Goal: Information Seeking & Learning: Learn about a topic

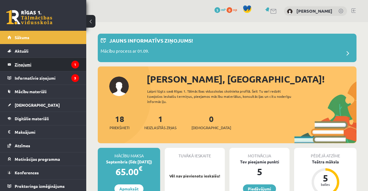
click at [42, 68] on legend "Ziņojumi 1" at bounding box center [47, 64] width 64 height 13
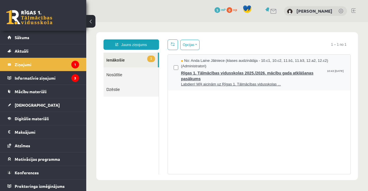
click at [320, 79] on span "Rīgas 1. Tālmācības vidusskolas 2025./2026. mācību gada atklāšanas pasākums" at bounding box center [263, 75] width 164 height 13
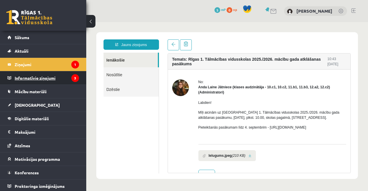
click at [52, 83] on legend "Informatīvie ziņojumi 3" at bounding box center [47, 77] width 64 height 13
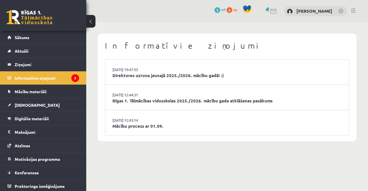
click at [258, 83] on li "29.08.2025 19:47:55 Direktores uzruna jaunajā 2025./2026. mācību gadā! :)" at bounding box center [227, 71] width 244 height 25
click at [246, 72] on link "Direktores uzruna jaunajā 2025./2026. mācību gadā! :)" at bounding box center [226, 75] width 229 height 7
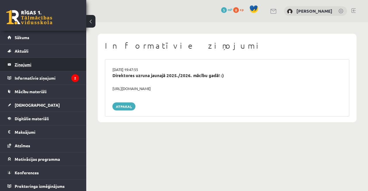
click at [51, 64] on legend "Ziņojumi 0" at bounding box center [47, 64] width 64 height 13
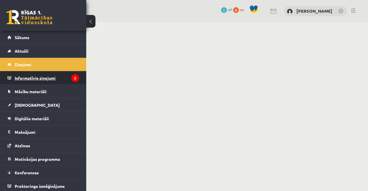
click at [62, 79] on legend "Informatīvie ziņojumi 2" at bounding box center [47, 77] width 64 height 13
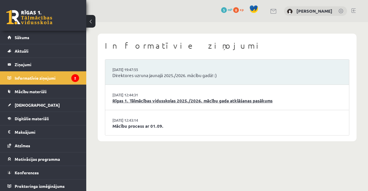
click at [140, 98] on link "Rīgas 1. Tālmācības vidusskolas 2025./2026. mācību gada atklāšanas pasākums" at bounding box center [226, 100] width 229 height 7
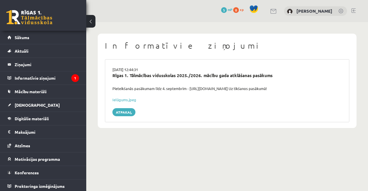
click at [111, 41] on h1 "Informatīvie ziņojumi" at bounding box center [227, 46] width 244 height 10
click at [126, 111] on link "Atpakaļ" at bounding box center [123, 112] width 23 height 8
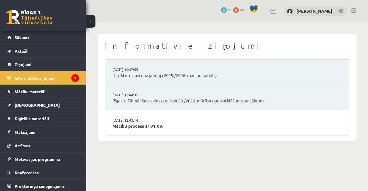
click at [150, 124] on link "Mācību process ar 01.09." at bounding box center [226, 126] width 229 height 7
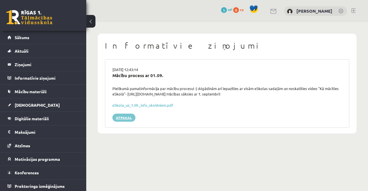
click at [119, 119] on link "Atpakaļ" at bounding box center [123, 118] width 23 height 8
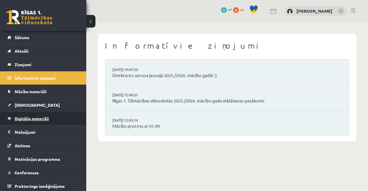
click at [57, 117] on link "Digitālie materiāli" at bounding box center [43, 118] width 72 height 13
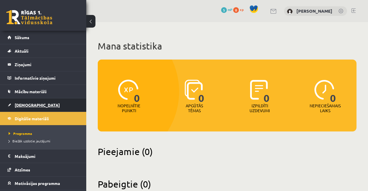
click at [34, 109] on link "[DEMOGRAPHIC_DATA]" at bounding box center [43, 104] width 72 height 13
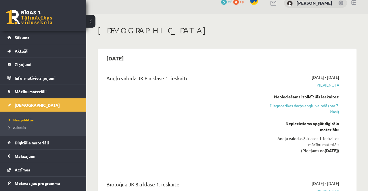
scroll to position [14, 0]
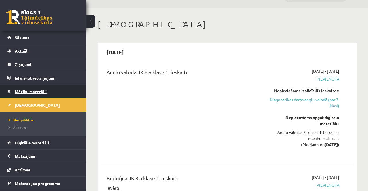
click at [53, 93] on link "Mācību materiāli" at bounding box center [43, 91] width 72 height 13
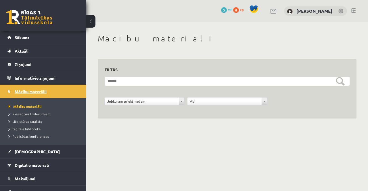
click at [47, 85] on link "Mācību materiāli" at bounding box center [43, 91] width 72 height 13
click at [58, 55] on link "Aktuāli" at bounding box center [43, 50] width 72 height 13
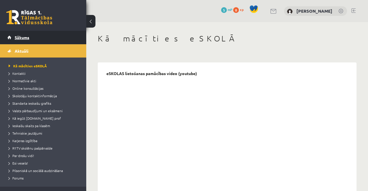
click at [57, 36] on link "Sākums" at bounding box center [43, 37] width 72 height 13
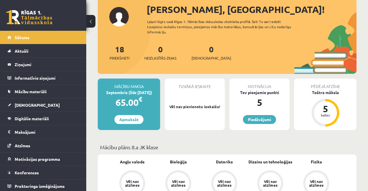
scroll to position [36, 0]
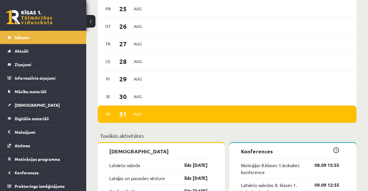
scroll to position [446, 0]
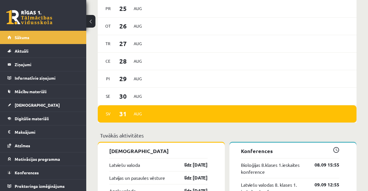
click at [257, 111] on div "Sv 31 Aug" at bounding box center [227, 114] width 259 height 18
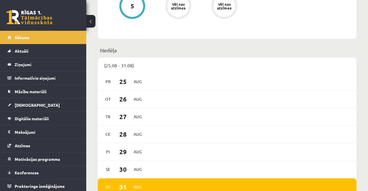
scroll to position [373, 0]
click at [117, 64] on div "(25.08 - 31.08)" at bounding box center [227, 65] width 259 height 16
click at [122, 61] on div "(25.08 - 31.08)" at bounding box center [227, 65] width 259 height 16
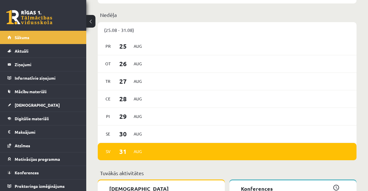
scroll to position [408, 0]
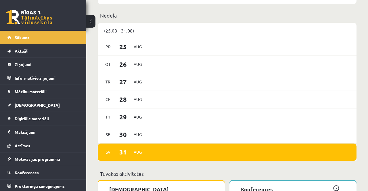
click at [297, 150] on div "Sv 31 Aug" at bounding box center [227, 152] width 259 height 18
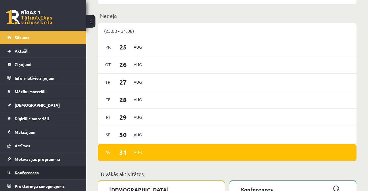
click at [30, 175] on link "Konferences" at bounding box center [43, 172] width 72 height 13
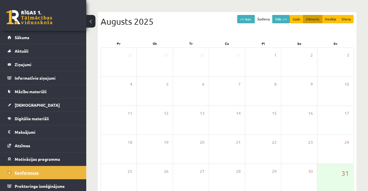
scroll to position [48, 0]
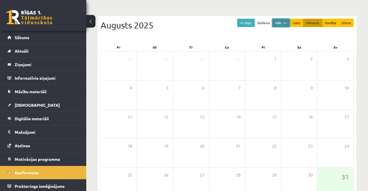
click at [277, 22] on button "Nāk. >>" at bounding box center [281, 23] width 18 height 8
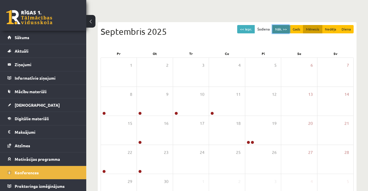
scroll to position [43, 0]
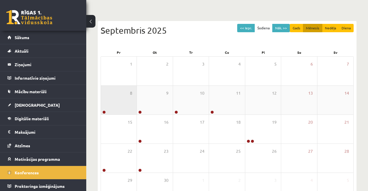
click at [105, 113] on link at bounding box center [103, 111] width 3 height 3
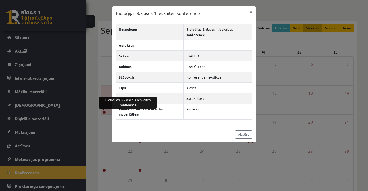
click at [98, 124] on div "Bioloģijas 8.klases 1.ieskaites konference × Nosaukums Bioloģijas 8.klases 1.ie…" at bounding box center [184, 95] width 368 height 191
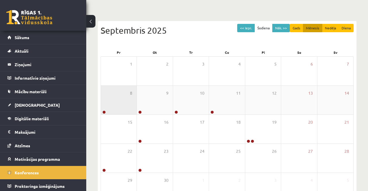
click at [104, 112] on link at bounding box center [103, 111] width 3 height 3
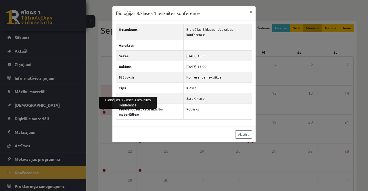
click at [317, 108] on div "Bioloģijas 8.klases 1.ieskaites konference × Nosaukums Bioloģijas 8.klases 1.ie…" at bounding box center [184, 95] width 368 height 191
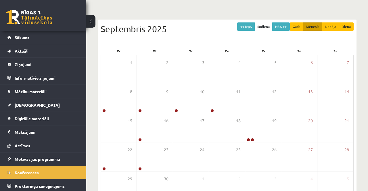
scroll to position [45, 0]
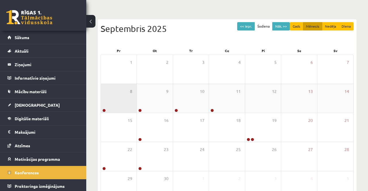
click at [102, 110] on link at bounding box center [103, 110] width 3 height 3
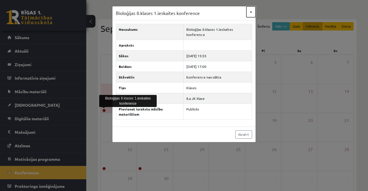
click at [251, 16] on button "×" at bounding box center [250, 11] width 9 height 11
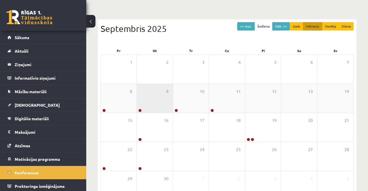
click at [145, 110] on div "9" at bounding box center [155, 98] width 36 height 29
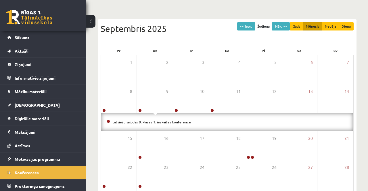
click at [127, 122] on link "Latviešu valodas 8. klases 1. ieskaites konference" at bounding box center [151, 122] width 78 height 5
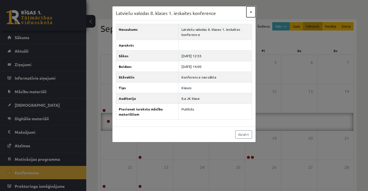
click at [251, 12] on button "×" at bounding box center [250, 11] width 9 height 11
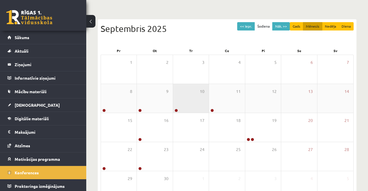
click at [189, 99] on div "10" at bounding box center [191, 98] width 36 height 29
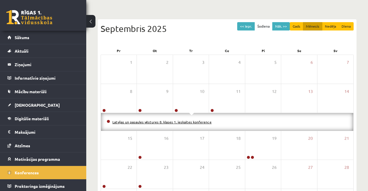
click at [151, 121] on link "Latvijas un pasaules vēstures 8. klases 1. ieskaites konference" at bounding box center [161, 122] width 99 height 5
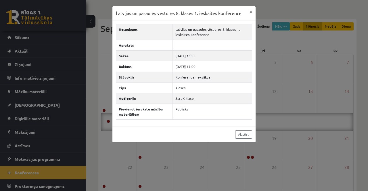
click at [193, 164] on div "Latvijas un pasaules vēstures 8. klases 1. ieskaites konference × Nosaukums Lat…" at bounding box center [184, 95] width 368 height 191
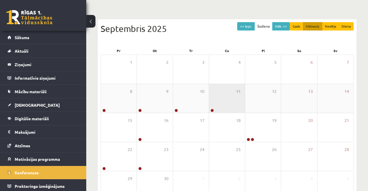
click at [223, 103] on div "11" at bounding box center [227, 98] width 36 height 29
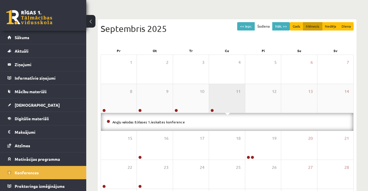
click at [217, 109] on div "11" at bounding box center [227, 98] width 36 height 29
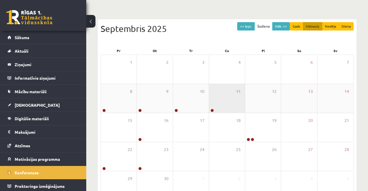
click at [212, 109] on link at bounding box center [211, 110] width 3 height 3
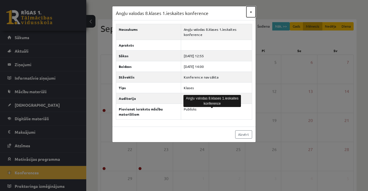
click at [251, 13] on button "×" at bounding box center [250, 11] width 9 height 11
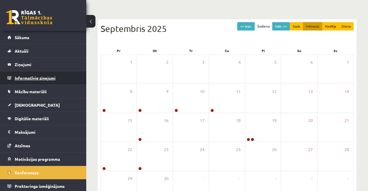
click at [59, 79] on legend "Informatīvie ziņojumi 0" at bounding box center [47, 77] width 64 height 13
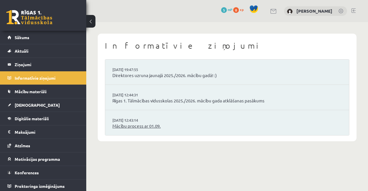
click at [152, 125] on link "Mācību process ar 01.09." at bounding box center [226, 126] width 229 height 7
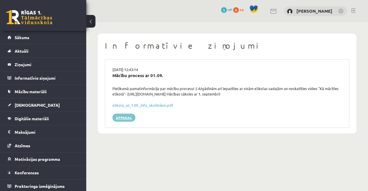
click at [121, 117] on link "Atpakaļ" at bounding box center [123, 118] width 23 height 8
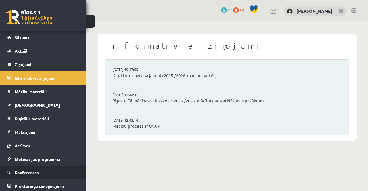
click at [39, 173] on link "Konferences" at bounding box center [43, 172] width 72 height 13
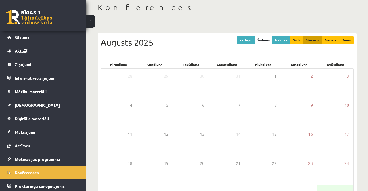
scroll to position [32, 0]
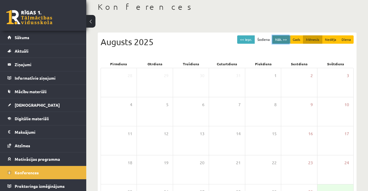
click at [281, 41] on button "Nāk. >>" at bounding box center [281, 39] width 18 height 8
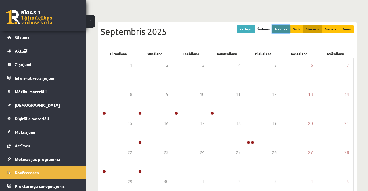
scroll to position [65, 0]
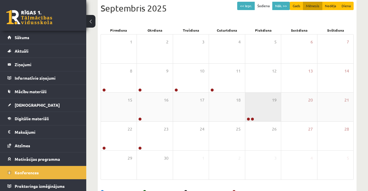
click at [252, 118] on link at bounding box center [252, 118] width 3 height 3
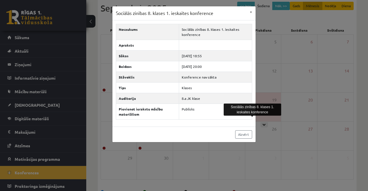
click at [294, 142] on div "Sociālās zinības 8. klases 1. ieskaites konference × Nosaukums Sociālās zinības…" at bounding box center [184, 95] width 368 height 191
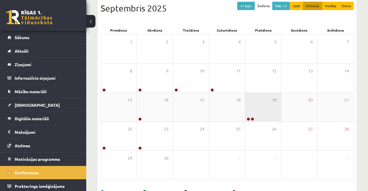
click at [252, 117] on link at bounding box center [252, 118] width 3 height 3
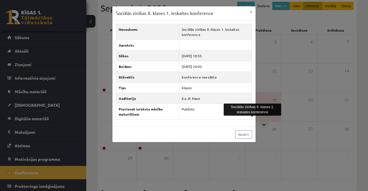
click at [264, 149] on div "Sociālās zinības 8. klases 1. ieskaites konference × Nosaukums Sociālās zinības…" at bounding box center [184, 95] width 368 height 191
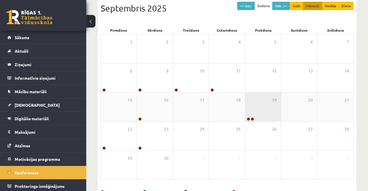
click at [248, 118] on link at bounding box center [248, 118] width 3 height 3
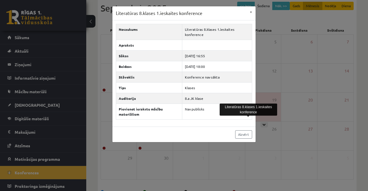
click at [277, 152] on div "Literatūras 8.klases 1.ieskaites konference × Nosaukums Literatūras 8.klases 1.…" at bounding box center [184, 95] width 368 height 191
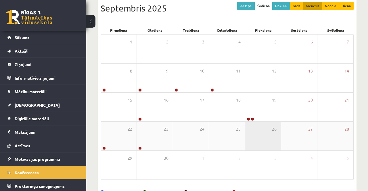
click at [256, 122] on div "26" at bounding box center [263, 136] width 36 height 29
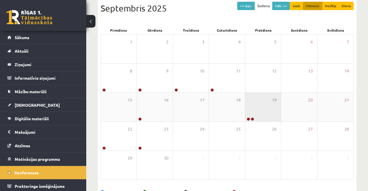
click at [253, 117] on div at bounding box center [249, 119] width 9 height 4
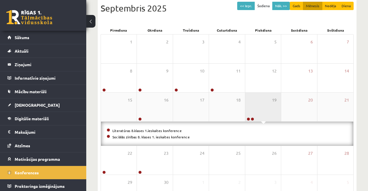
click at [251, 117] on div at bounding box center [249, 119] width 9 height 4
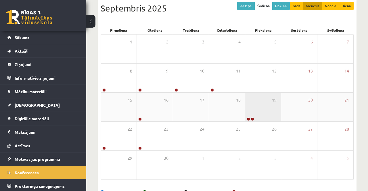
click at [252, 118] on link at bounding box center [252, 118] width 3 height 3
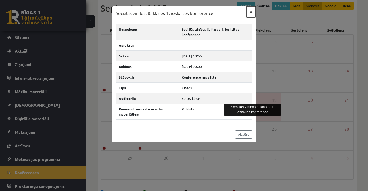
click at [250, 15] on button "×" at bounding box center [250, 11] width 9 height 11
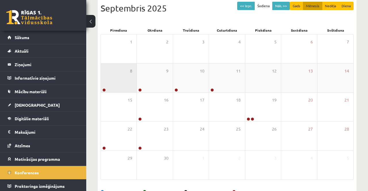
click at [103, 89] on link at bounding box center [103, 89] width 3 height 3
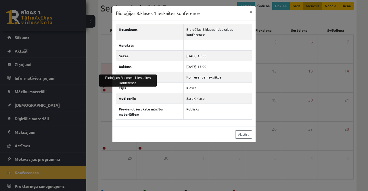
click at [201, 153] on div "Bioloģijas 8.klases 1.ieskaites konference × Nosaukums Bioloģijas 8.klases 1.ie…" at bounding box center [184, 95] width 368 height 191
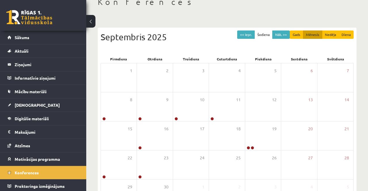
scroll to position [36, 0]
click at [284, 30] on button "Nāk. >>" at bounding box center [281, 34] width 18 height 8
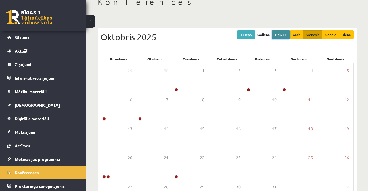
scroll to position [65, 0]
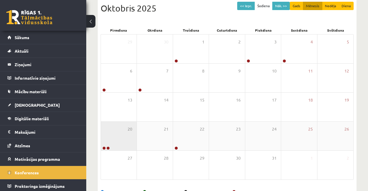
click at [105, 146] on link at bounding box center [103, 147] width 3 height 3
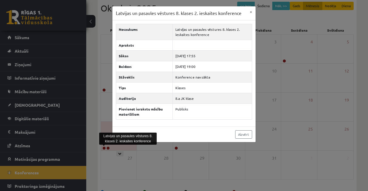
click at [159, 170] on div "Latvijas un pasaules vēstures 8. klases 2. ieskaites konference × Nosaukums Lat…" at bounding box center [184, 95] width 368 height 191
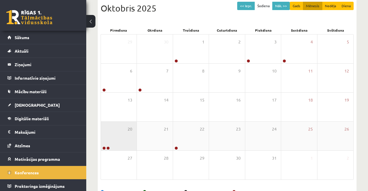
click at [102, 146] on div at bounding box center [105, 148] width 9 height 4
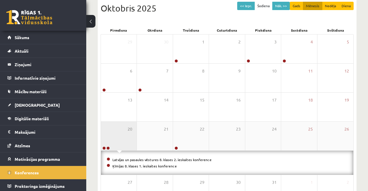
click at [104, 147] on link at bounding box center [103, 147] width 3 height 3
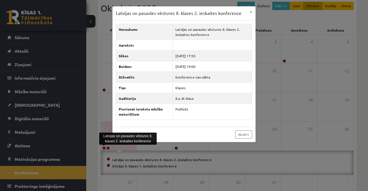
click at [289, 125] on div "Latvijas un pasaules vēstures 8. klases 2. ieskaites konference × Nosaukums Lat…" at bounding box center [184, 95] width 368 height 191
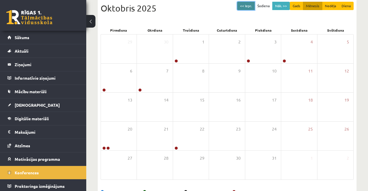
click at [247, 4] on button "<< Iepr." at bounding box center [246, 6] width 18 height 8
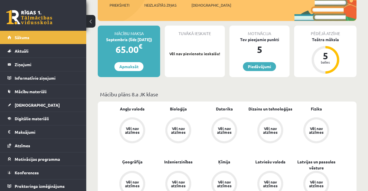
scroll to position [93, 0]
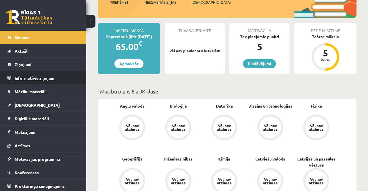
click at [50, 80] on legend "Informatīvie ziņojumi 0" at bounding box center [47, 77] width 64 height 13
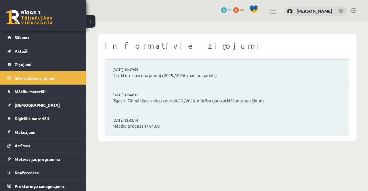
click at [148, 121] on link "[DATE] 12:43:14" at bounding box center [133, 120] width 43 height 6
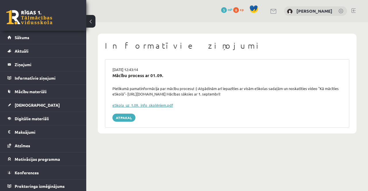
click at [161, 106] on link "eSkola_uz_1.09._info_skolēniem.pdf" at bounding box center [142, 105] width 61 height 5
click at [28, 82] on legend "Informatīvie ziņojumi 0" at bounding box center [47, 77] width 64 height 13
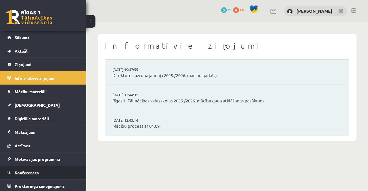
click at [32, 172] on span "Konferences" at bounding box center [27, 172] width 24 height 5
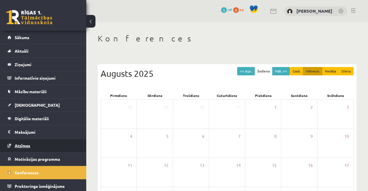
click at [56, 146] on link "Atzīmes" at bounding box center [43, 145] width 72 height 13
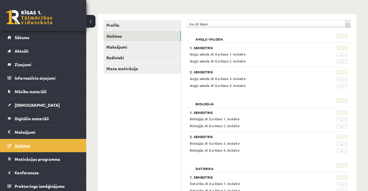
scroll to position [68, 0]
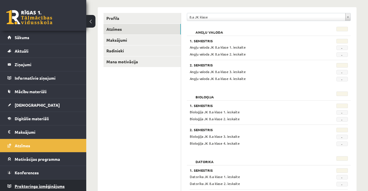
click at [44, 184] on span "Proktoringa izmēģinājums" at bounding box center [40, 185] width 50 height 5
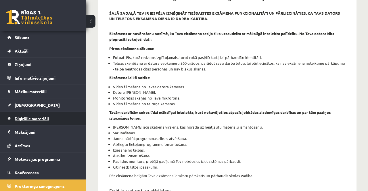
click at [37, 116] on span "Digitālie materiāli" at bounding box center [32, 118] width 34 height 5
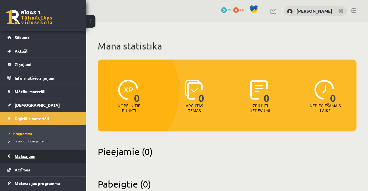
click at [46, 158] on legend "Maksājumi 0" at bounding box center [47, 155] width 64 height 13
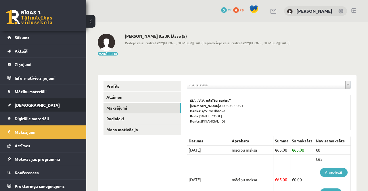
click at [46, 107] on link "[DEMOGRAPHIC_DATA]" at bounding box center [43, 104] width 72 height 13
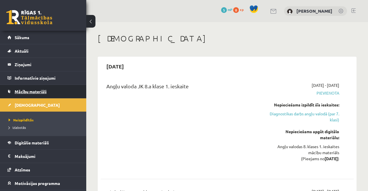
click at [27, 88] on link "Mācību materiāli" at bounding box center [43, 91] width 72 height 13
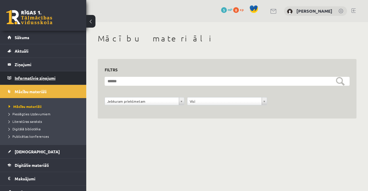
click at [21, 83] on legend "Informatīvie ziņojumi 0" at bounding box center [47, 77] width 64 height 13
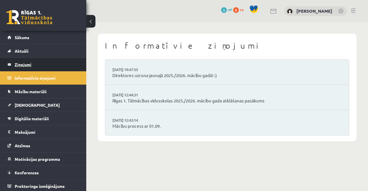
click at [18, 64] on legend "Ziņojumi 0" at bounding box center [47, 64] width 64 height 13
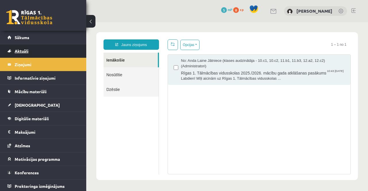
click at [17, 51] on span "Aktuāli" at bounding box center [22, 50] width 14 height 5
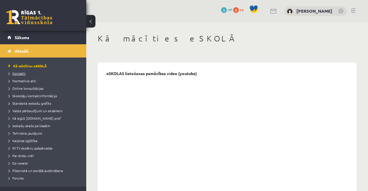
click at [14, 74] on span "Kontakti" at bounding box center [17, 73] width 17 height 5
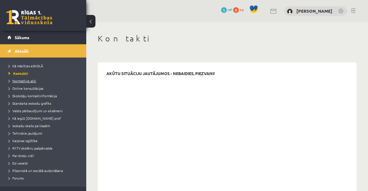
click at [21, 79] on span "Normatīvie akti" at bounding box center [23, 80] width 28 height 5
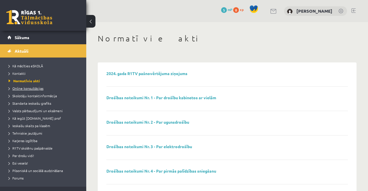
click at [18, 90] on span "Online konsultācijas" at bounding box center [26, 88] width 35 height 5
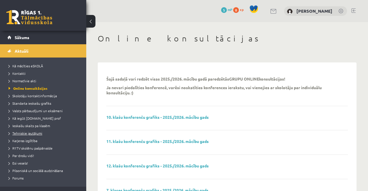
click at [19, 132] on span "Tehniskie jautājumi" at bounding box center [26, 133] width 34 height 5
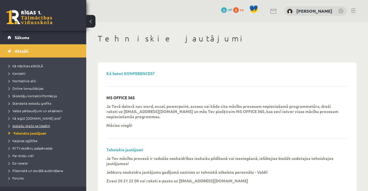
click at [18, 123] on link "Ieskaišu skaits pa klasēm" at bounding box center [45, 125] width 72 height 5
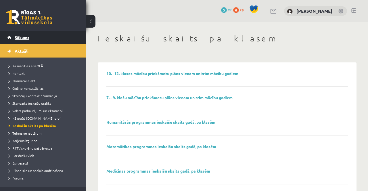
click at [13, 33] on link "Sākums" at bounding box center [43, 37] width 72 height 13
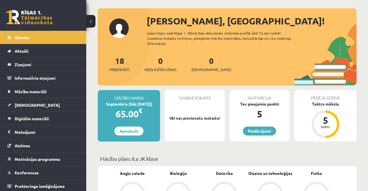
scroll to position [27, 0]
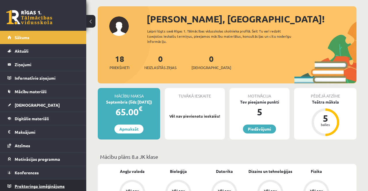
click at [15, 190] on link "Proktoringa izmēģinājums" at bounding box center [43, 185] width 72 height 13
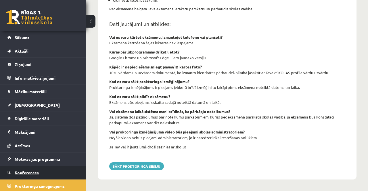
click at [40, 174] on link "Konferences" at bounding box center [43, 172] width 72 height 13
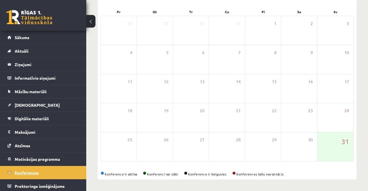
scroll to position [84, 0]
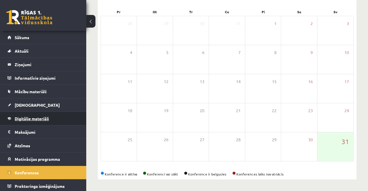
click at [49, 119] on span "Digitālie materiāli" at bounding box center [32, 118] width 34 height 5
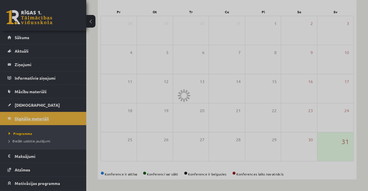
scroll to position [17, 0]
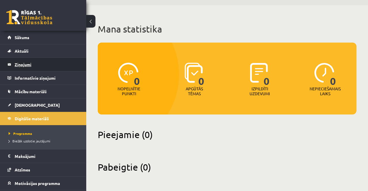
click at [53, 66] on legend "Ziņojumi 0" at bounding box center [47, 64] width 64 height 13
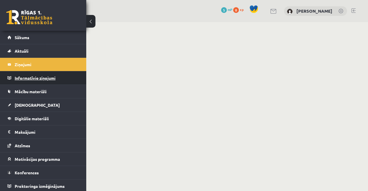
click at [55, 77] on legend "Informatīvie ziņojumi 0" at bounding box center [47, 77] width 64 height 13
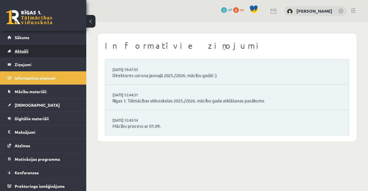
click at [59, 50] on link "Aktuāli" at bounding box center [43, 50] width 72 height 13
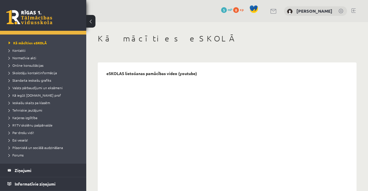
scroll to position [24, 0]
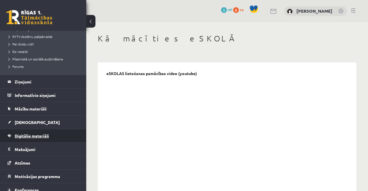
click at [68, 132] on link "Digitālie materiāli" at bounding box center [43, 135] width 72 height 13
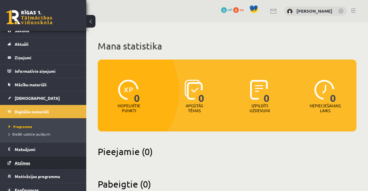
click at [60, 164] on link "Atzīmes" at bounding box center [43, 162] width 72 height 13
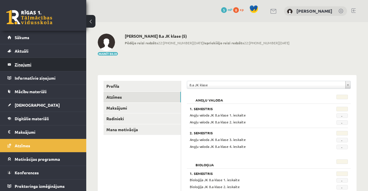
click at [49, 65] on legend "Ziņojumi 0" at bounding box center [47, 64] width 64 height 13
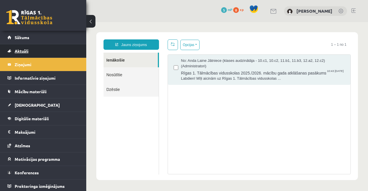
click at [23, 51] on span "Aktuāli" at bounding box center [22, 50] width 14 height 5
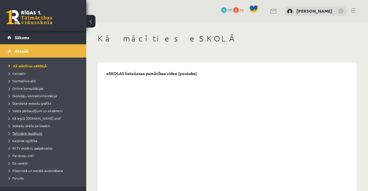
click at [51, 132] on link "Tehniskie jautājumi" at bounding box center [45, 132] width 72 height 5
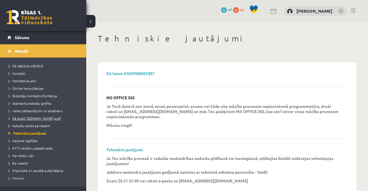
click at [44, 117] on span "Kā iegūt [DOMAIN_NAME] prof" at bounding box center [35, 118] width 52 height 5
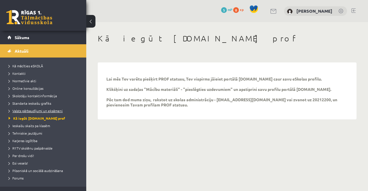
click at [58, 111] on span "Valsts pārbaudījumi un eksāmeni" at bounding box center [36, 110] width 54 height 5
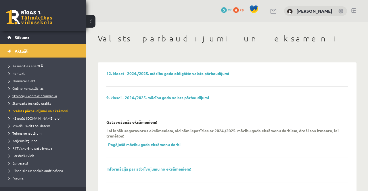
click at [62, 97] on link "Skolotāju kontaktinformācija" at bounding box center [45, 95] width 72 height 5
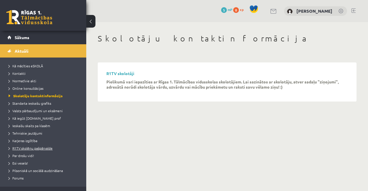
click at [51, 149] on span "R1TV skolēnu pašpārvalde" at bounding box center [31, 148] width 44 height 5
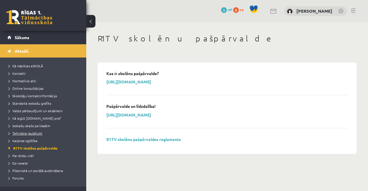
click at [52, 133] on link "Tehniskie jautājumi" at bounding box center [45, 132] width 72 height 5
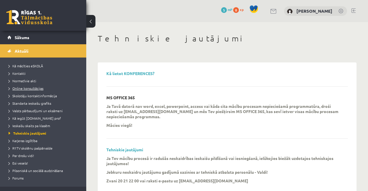
click at [55, 87] on link "Online konsultācijas" at bounding box center [45, 88] width 72 height 5
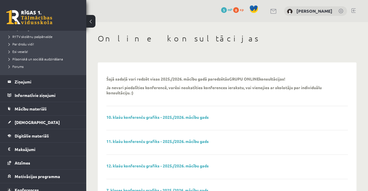
scroll to position [111, 0]
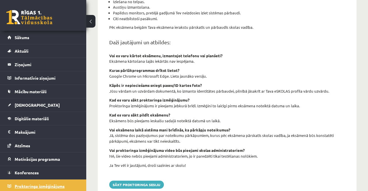
scroll to position [216, 0]
click at [148, 184] on button "Sākt proktoringa sesiju" at bounding box center [136, 184] width 55 height 8
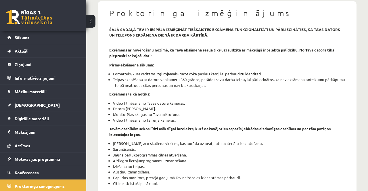
scroll to position [49, 0]
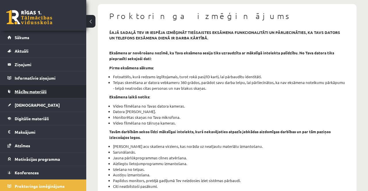
click at [55, 93] on link "Mācību materiāli" at bounding box center [43, 91] width 72 height 13
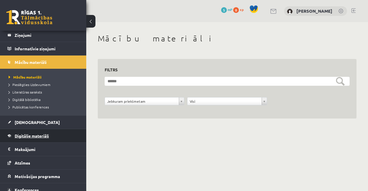
click at [63, 135] on link "Digitālie materiāli" at bounding box center [43, 135] width 72 height 13
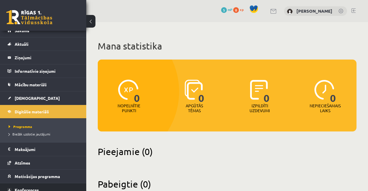
click at [61, 190] on link "Konferences" at bounding box center [43, 189] width 72 height 13
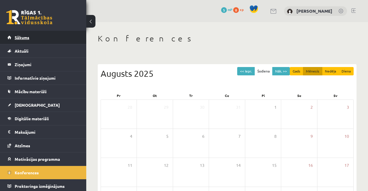
click at [49, 41] on link "Sākums" at bounding box center [43, 37] width 72 height 13
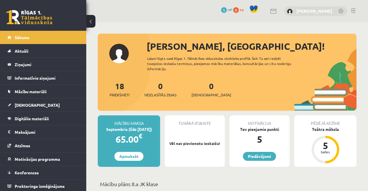
click at [309, 12] on link "[PERSON_NAME]" at bounding box center [314, 11] width 36 height 6
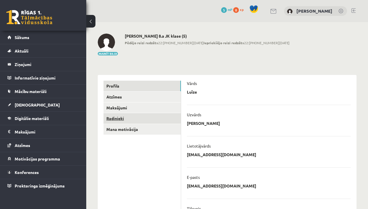
click at [120, 119] on link "Radinieki" at bounding box center [141, 118] width 77 height 11
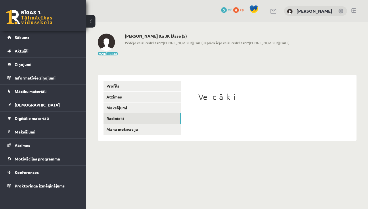
click at [209, 98] on h1 "Vecāki" at bounding box center [268, 97] width 141 height 10
click at [126, 85] on link "Profils" at bounding box center [141, 86] width 77 height 11
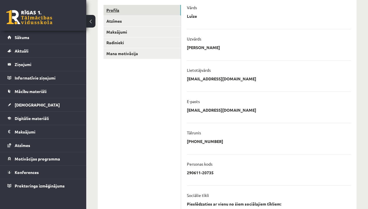
scroll to position [76, 0]
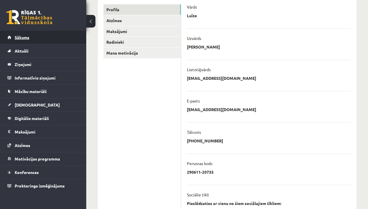
click at [41, 37] on link "Sākums" at bounding box center [43, 37] width 72 height 13
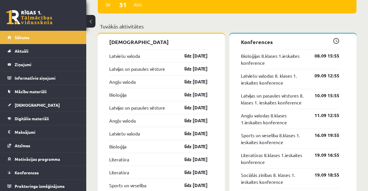
scroll to position [559, 0]
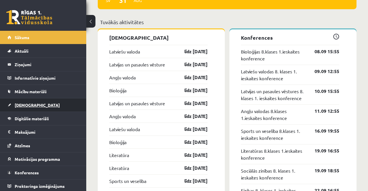
click at [48, 105] on link "[DEMOGRAPHIC_DATA]" at bounding box center [43, 104] width 72 height 13
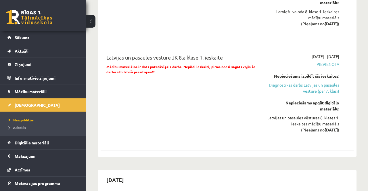
scroll to position [527, 0]
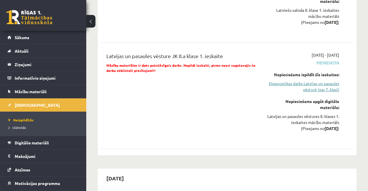
click at [320, 86] on link "Diagnostikas darbs Latvijas un pasaules vēsturē (par 7. klasi)" at bounding box center [303, 86] width 72 height 12
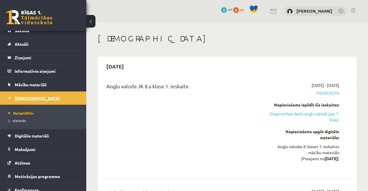
click at [30, 99] on span "[DEMOGRAPHIC_DATA]" at bounding box center [37, 97] width 45 height 5
